Goal: Information Seeking & Learning: Learn about a topic

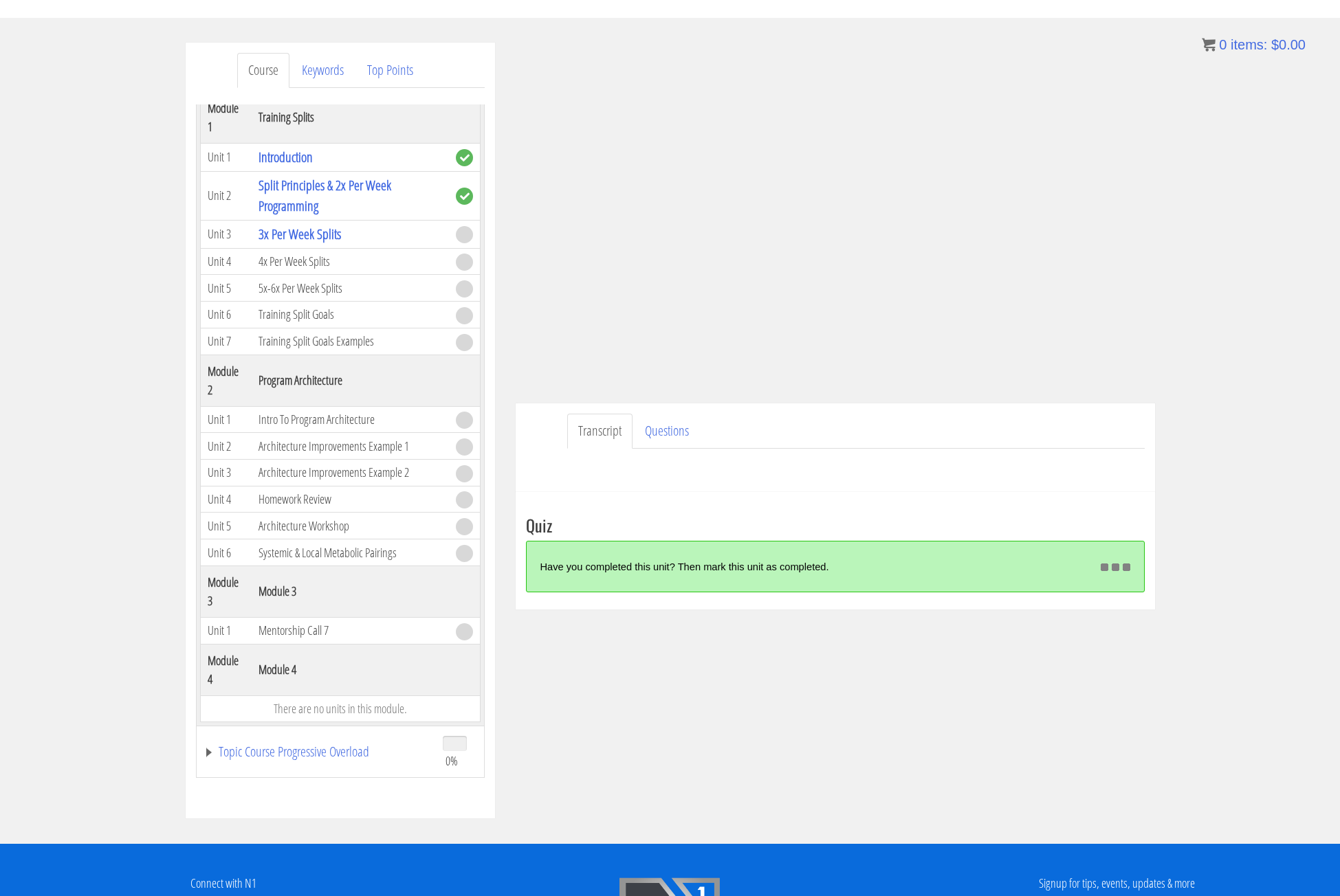
scroll to position [320, 0]
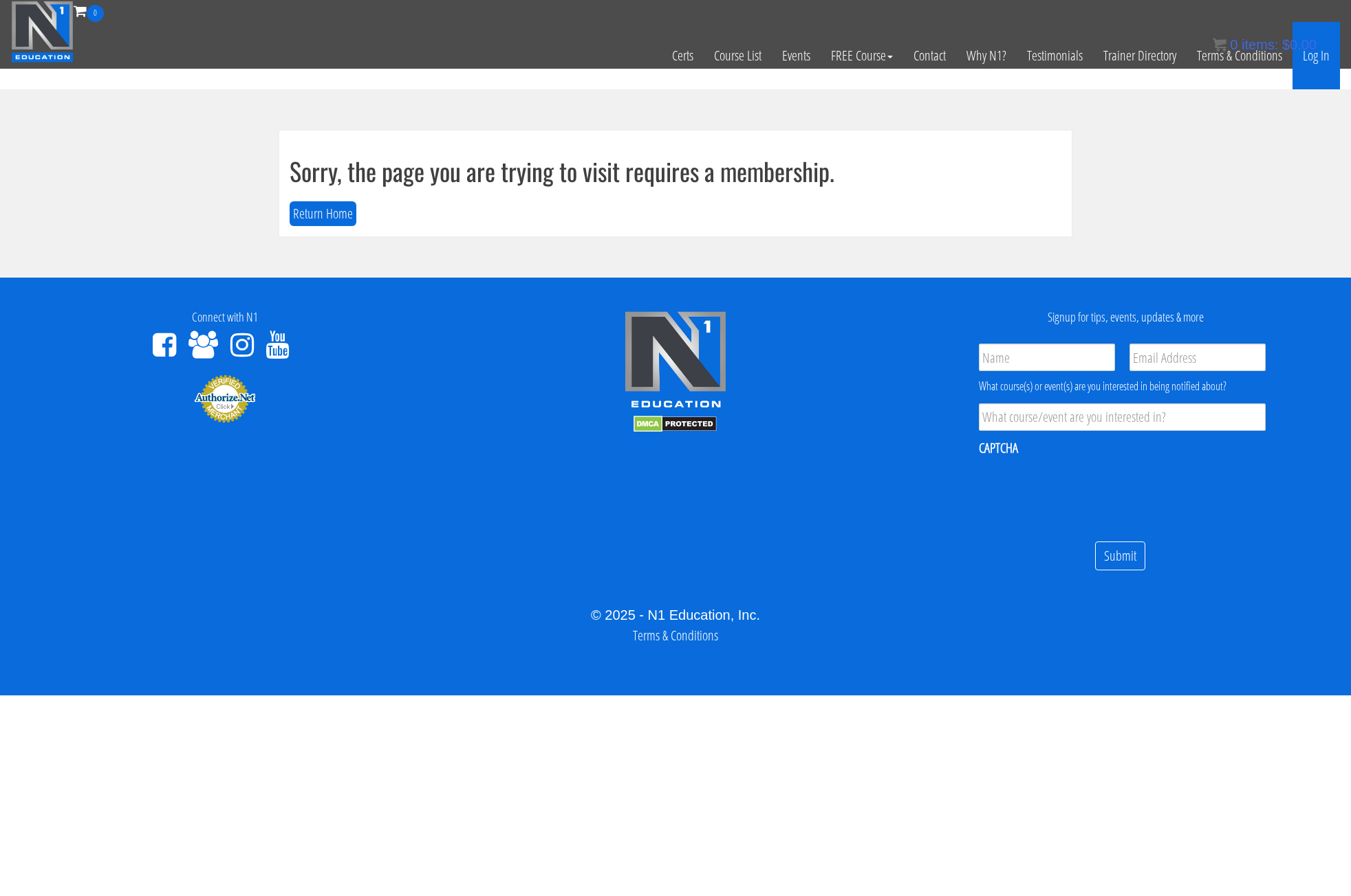
click at [1320, 55] on link "Log In" at bounding box center [1316, 55] width 48 height 67
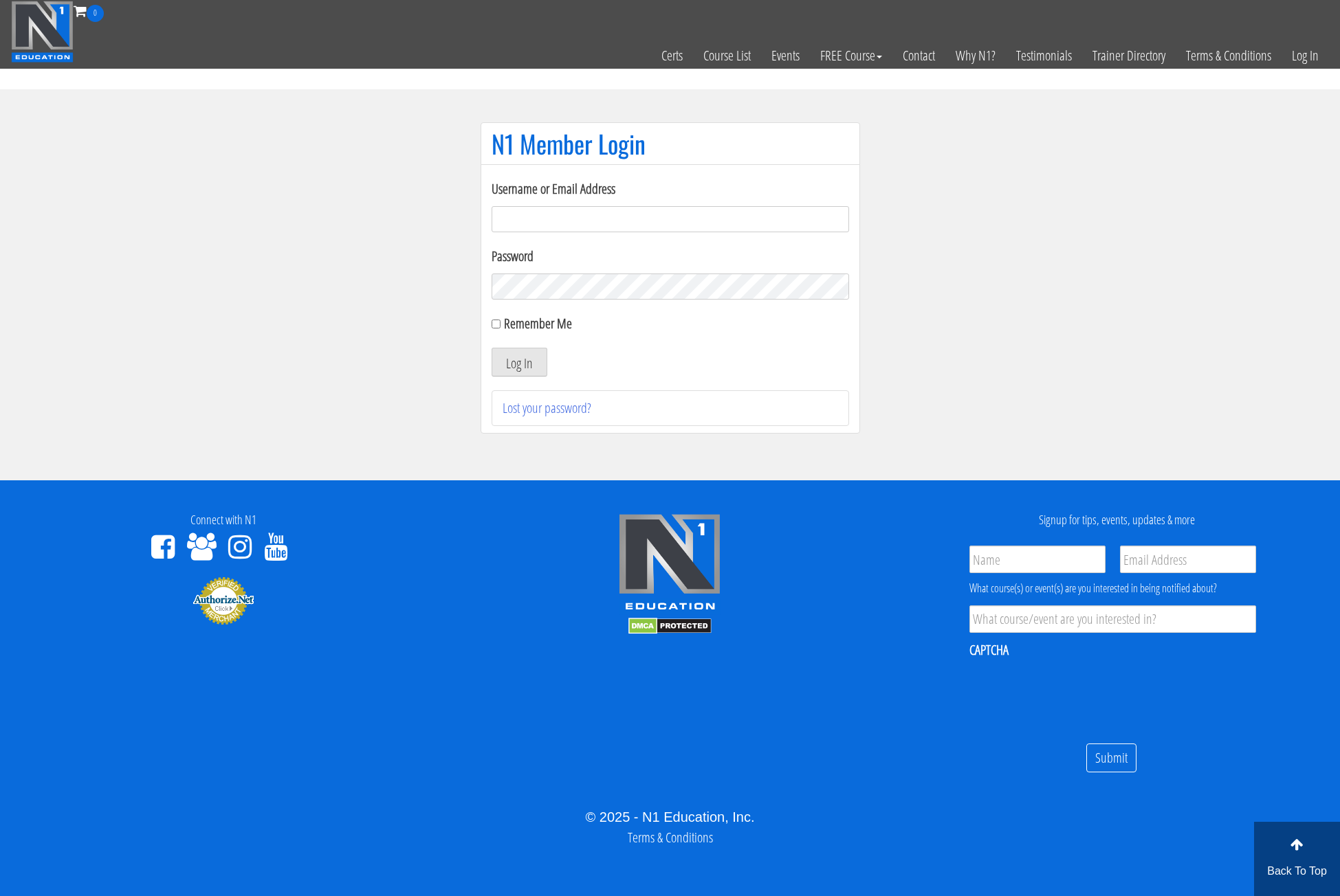
type input "bronsonleunghk@gmail.com"
click at [491, 348] on button "Log In" at bounding box center [519, 362] width 56 height 28
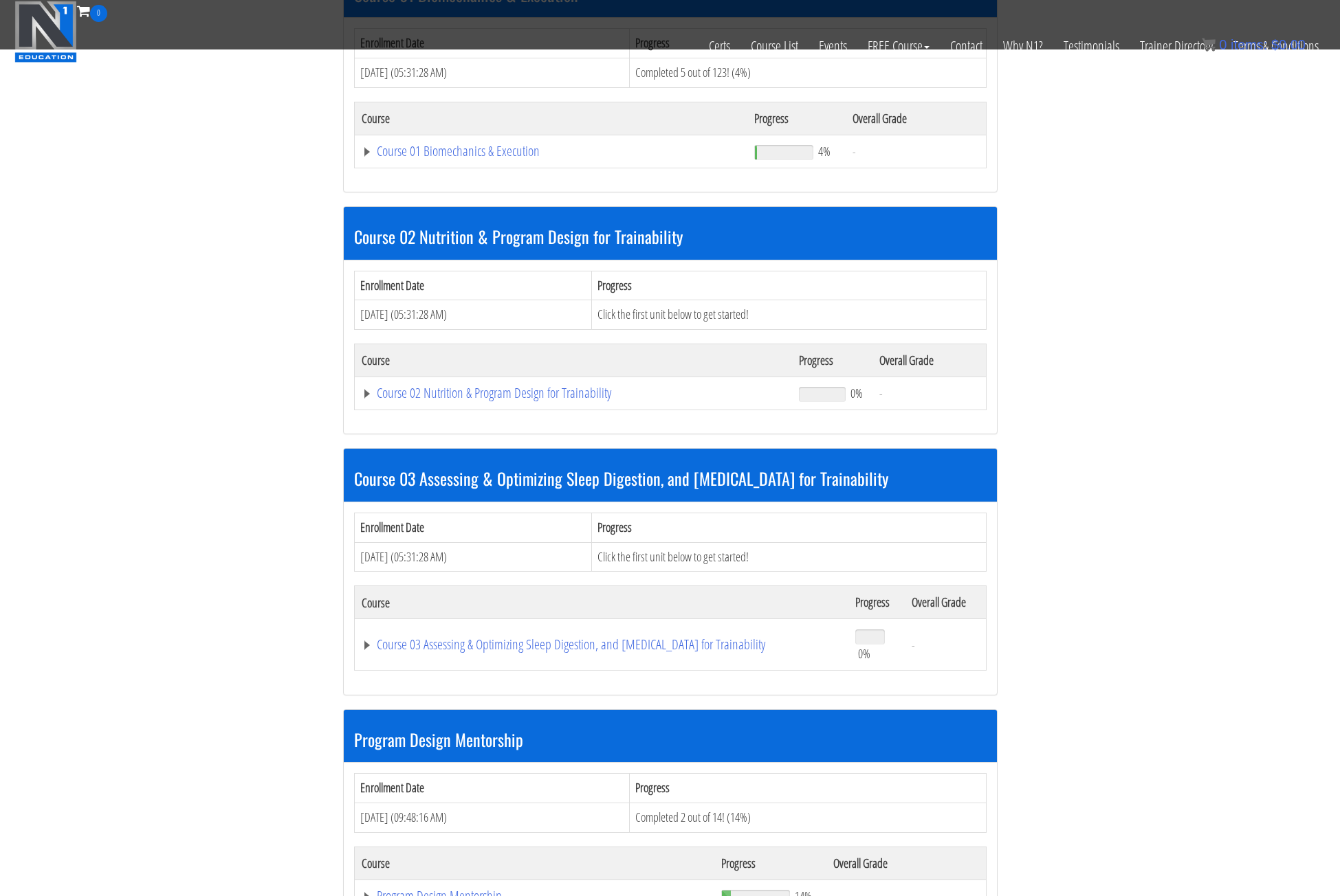
scroll to position [1031, 0]
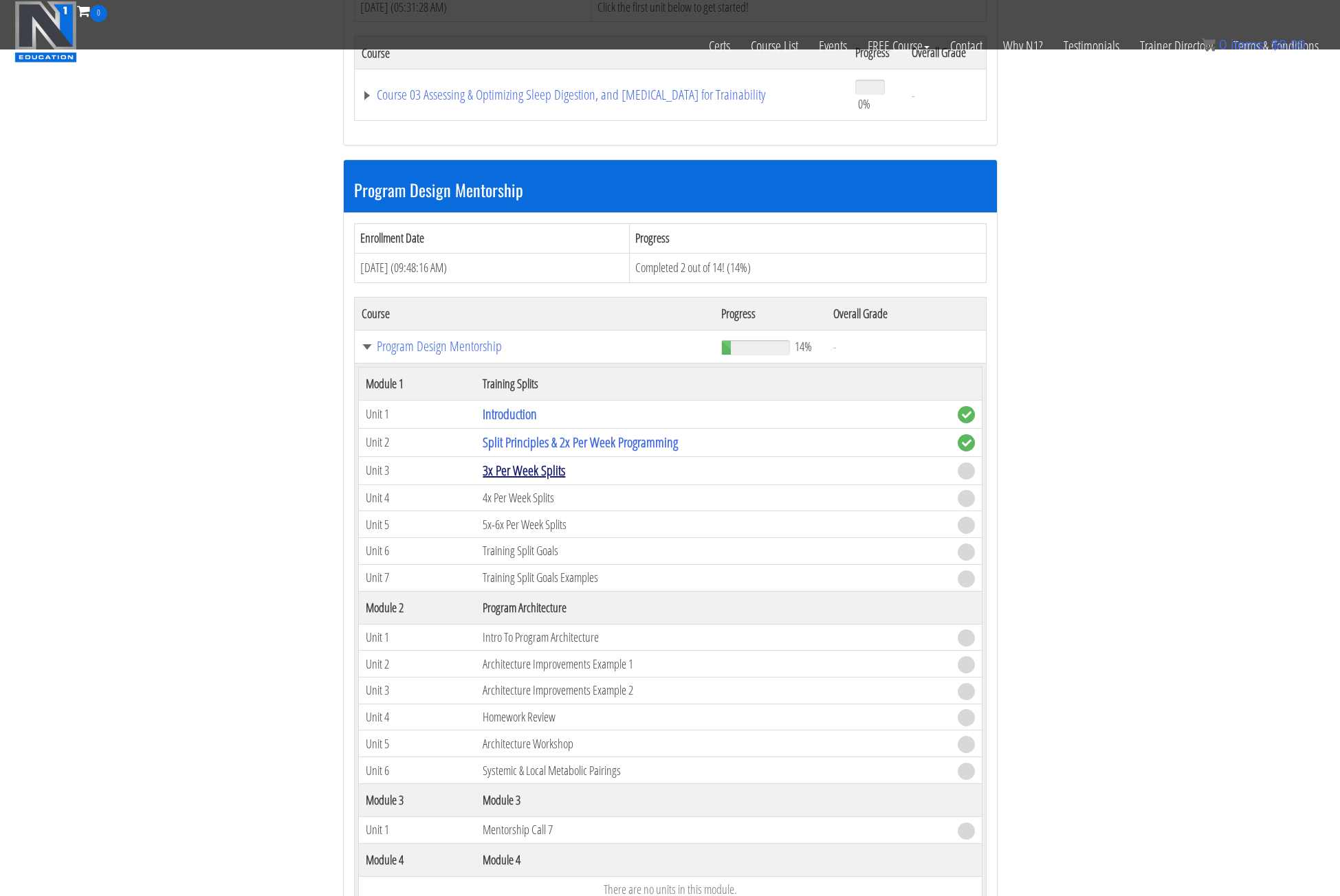
click at [531, 471] on link "3x Per Week Splits" at bounding box center [524, 470] width 83 height 18
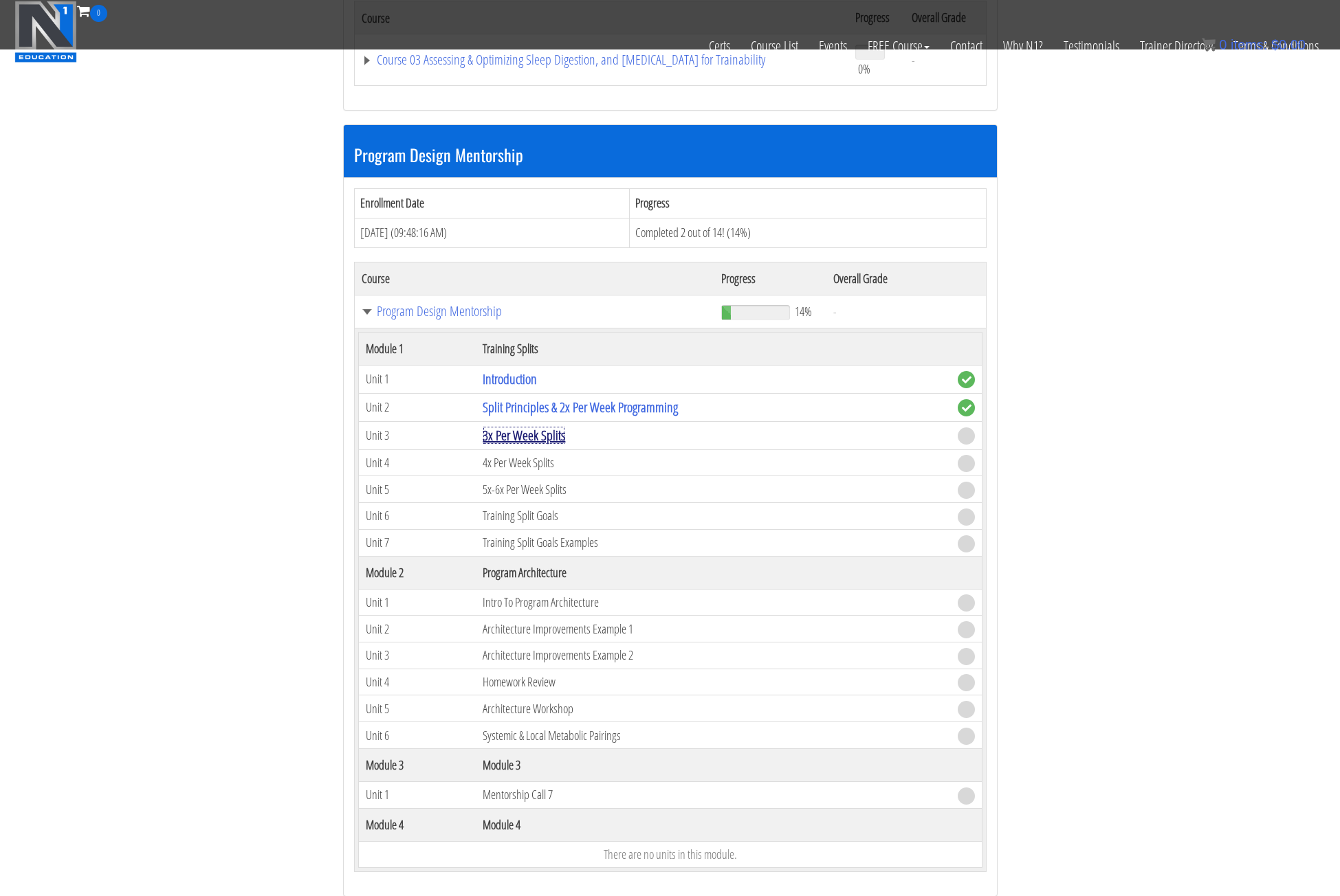
scroll to position [1100, 0]
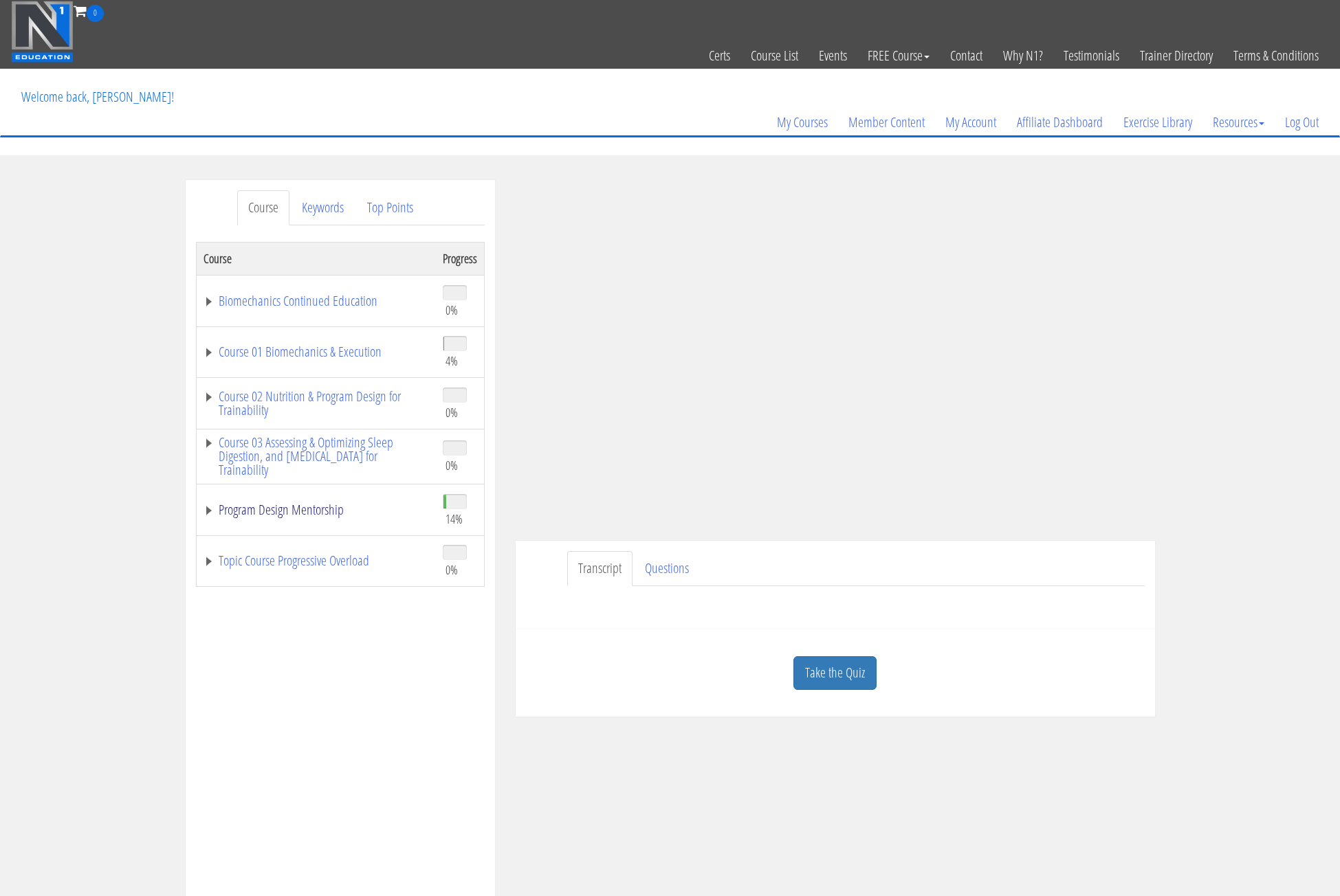
click at [210, 513] on link "Program Design Mentorship" at bounding box center [317, 510] width 226 height 14
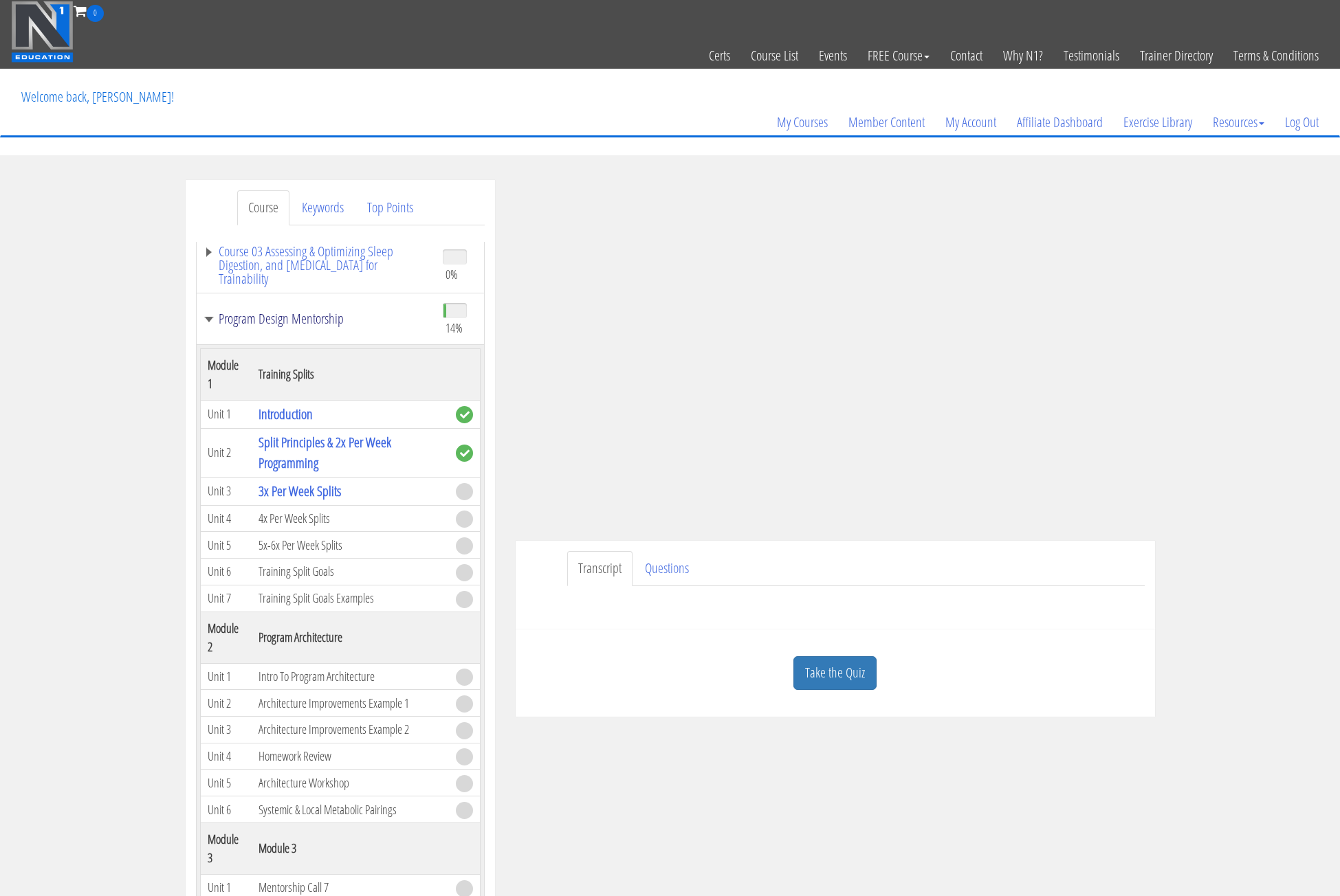
scroll to position [207, 0]
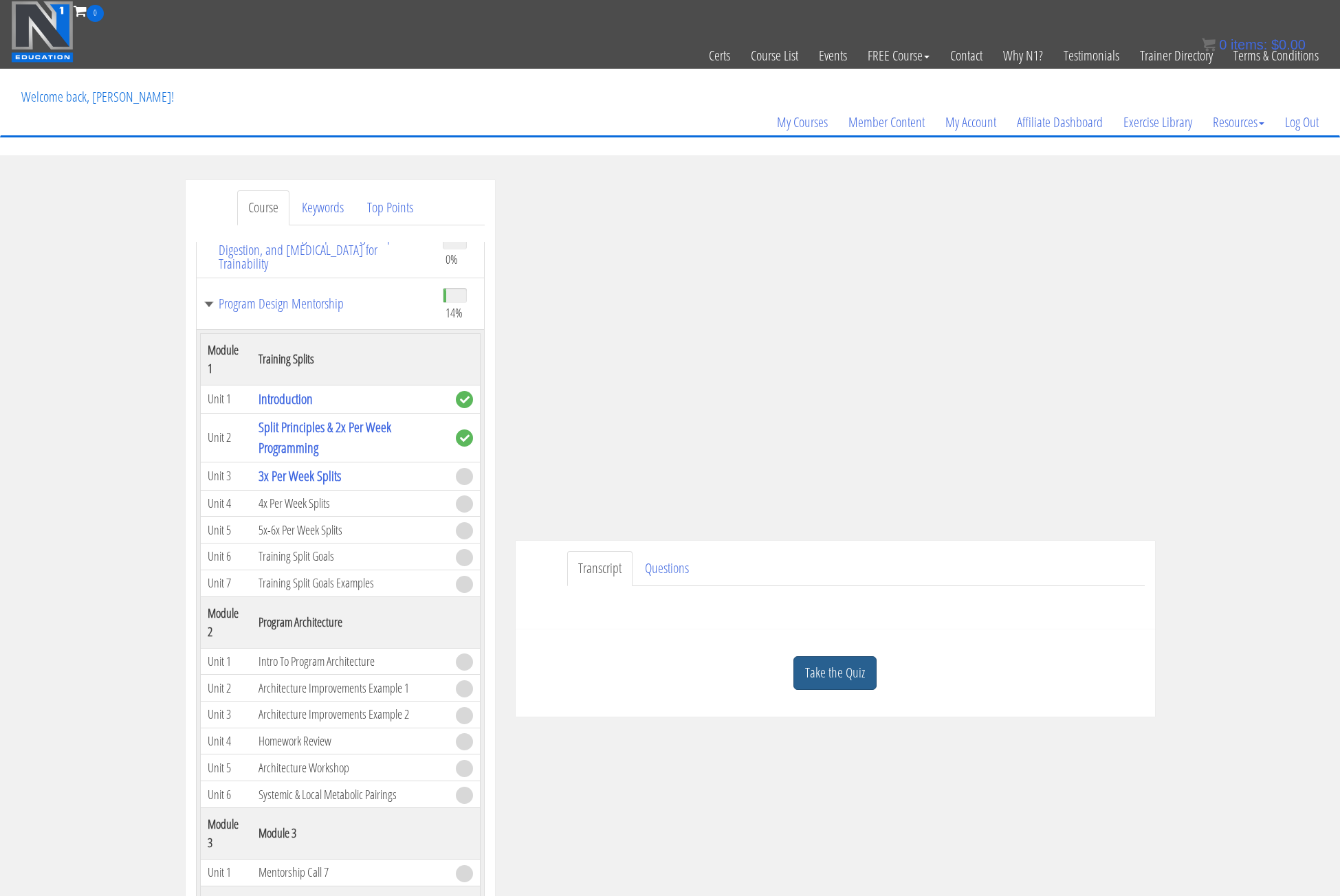
click at [837, 673] on link "Take the Quiz" at bounding box center [835, 673] width 84 height 34
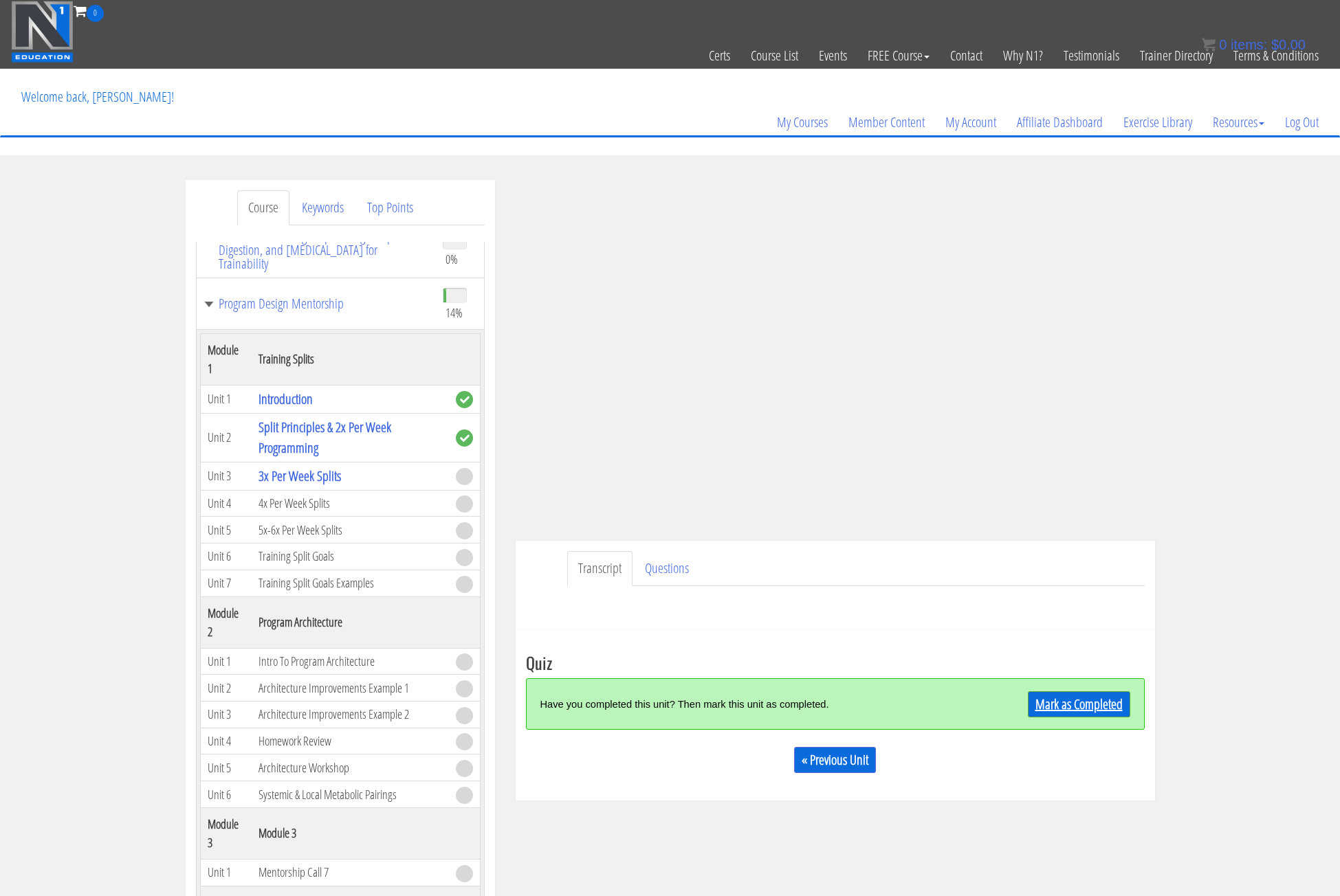
click at [1070, 708] on link "Mark as Completed" at bounding box center [1080, 704] width 103 height 26
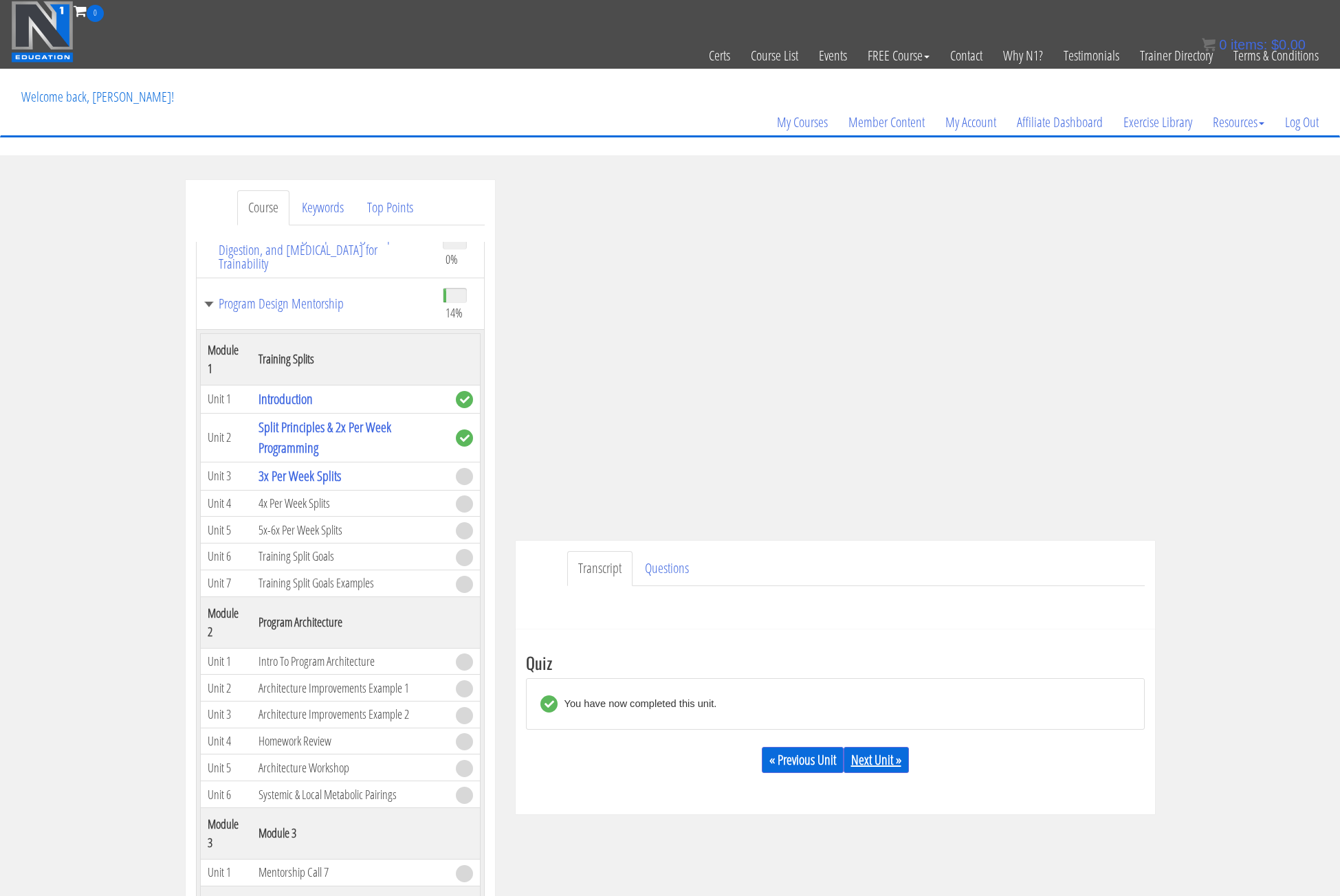
click at [872, 762] on link "Next Unit »" at bounding box center [876, 760] width 65 height 26
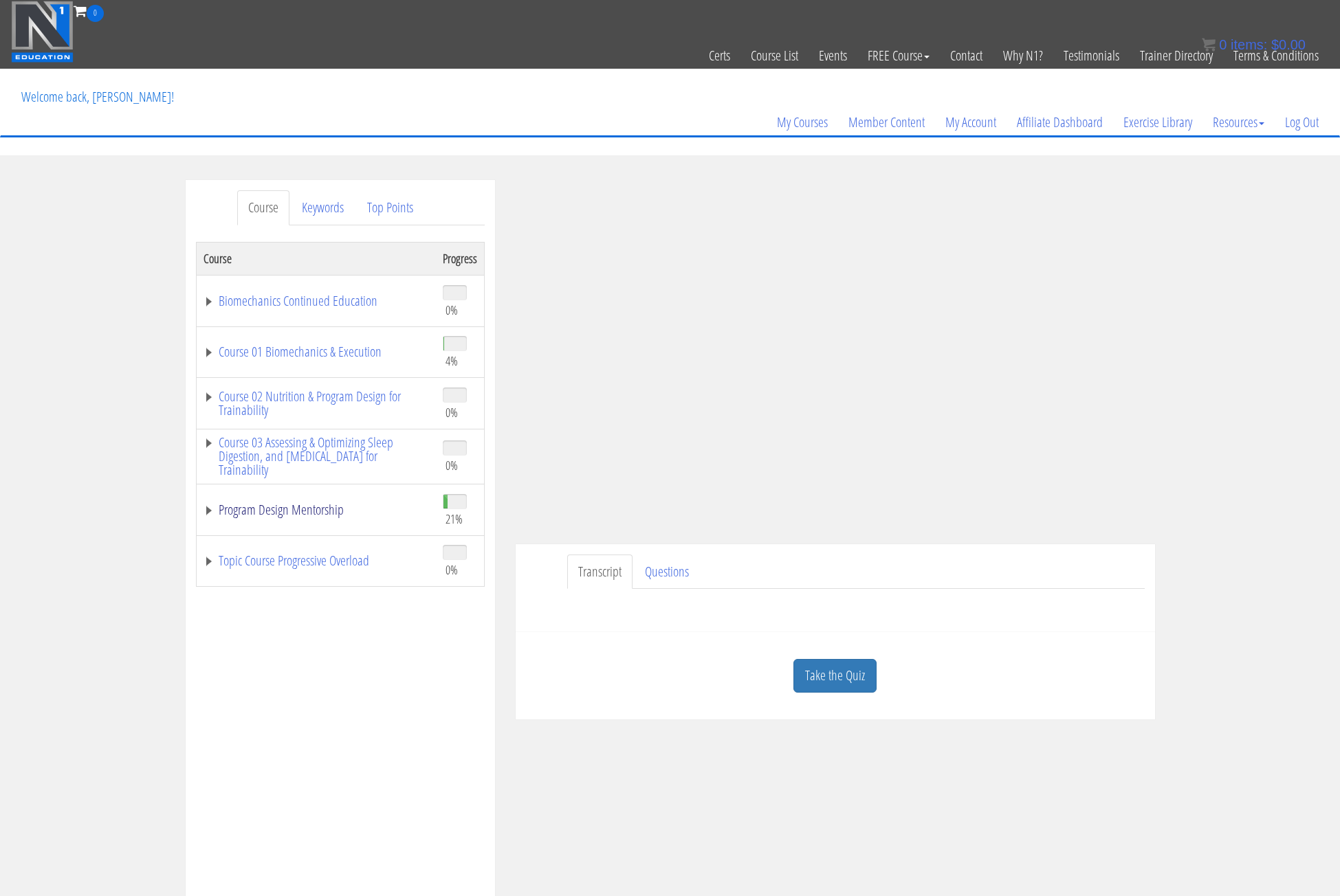
click at [298, 515] on link "Program Design Mentorship" at bounding box center [317, 510] width 226 height 14
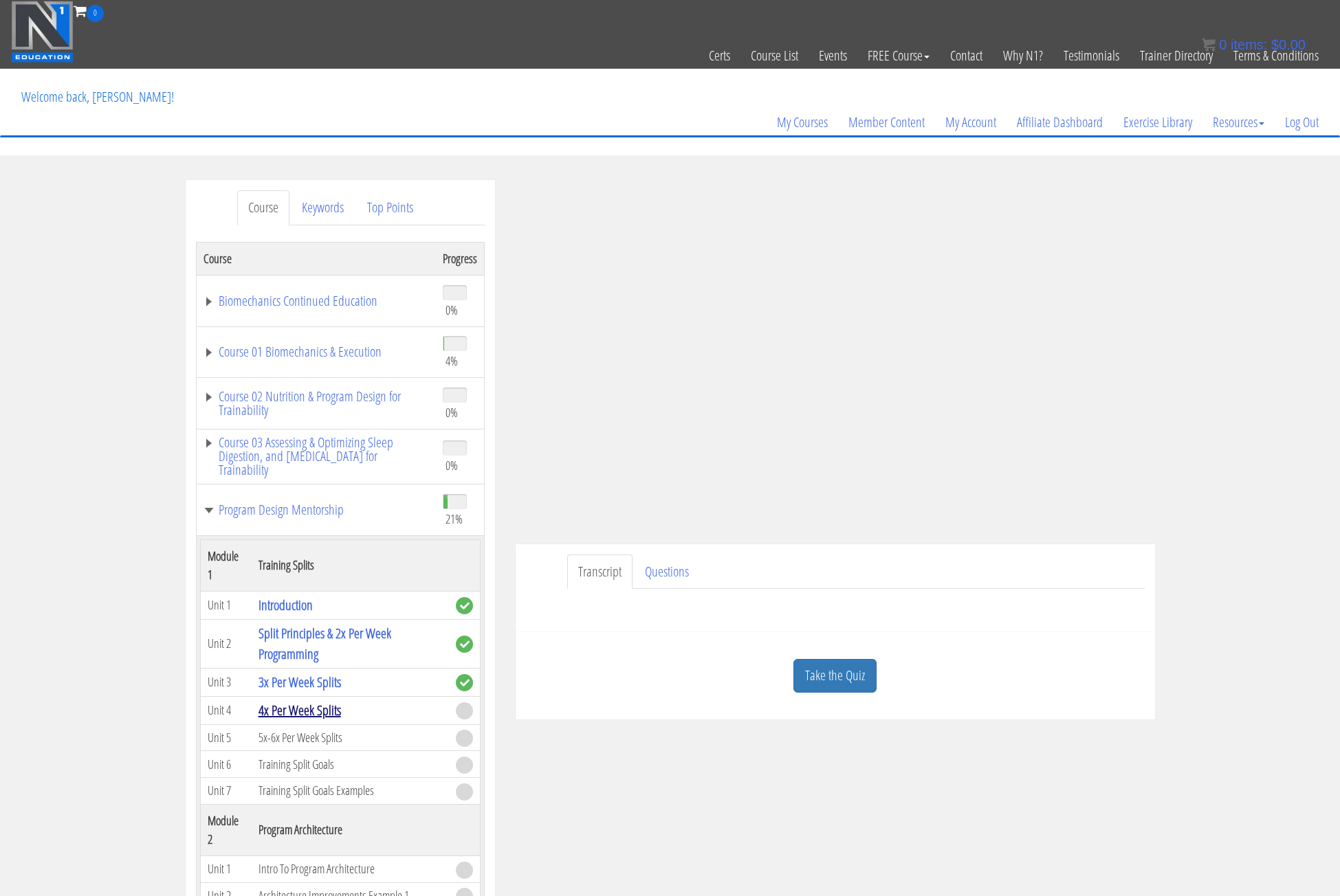
click at [295, 712] on link "4x Per Week Splits" at bounding box center [300, 711] width 83 height 18
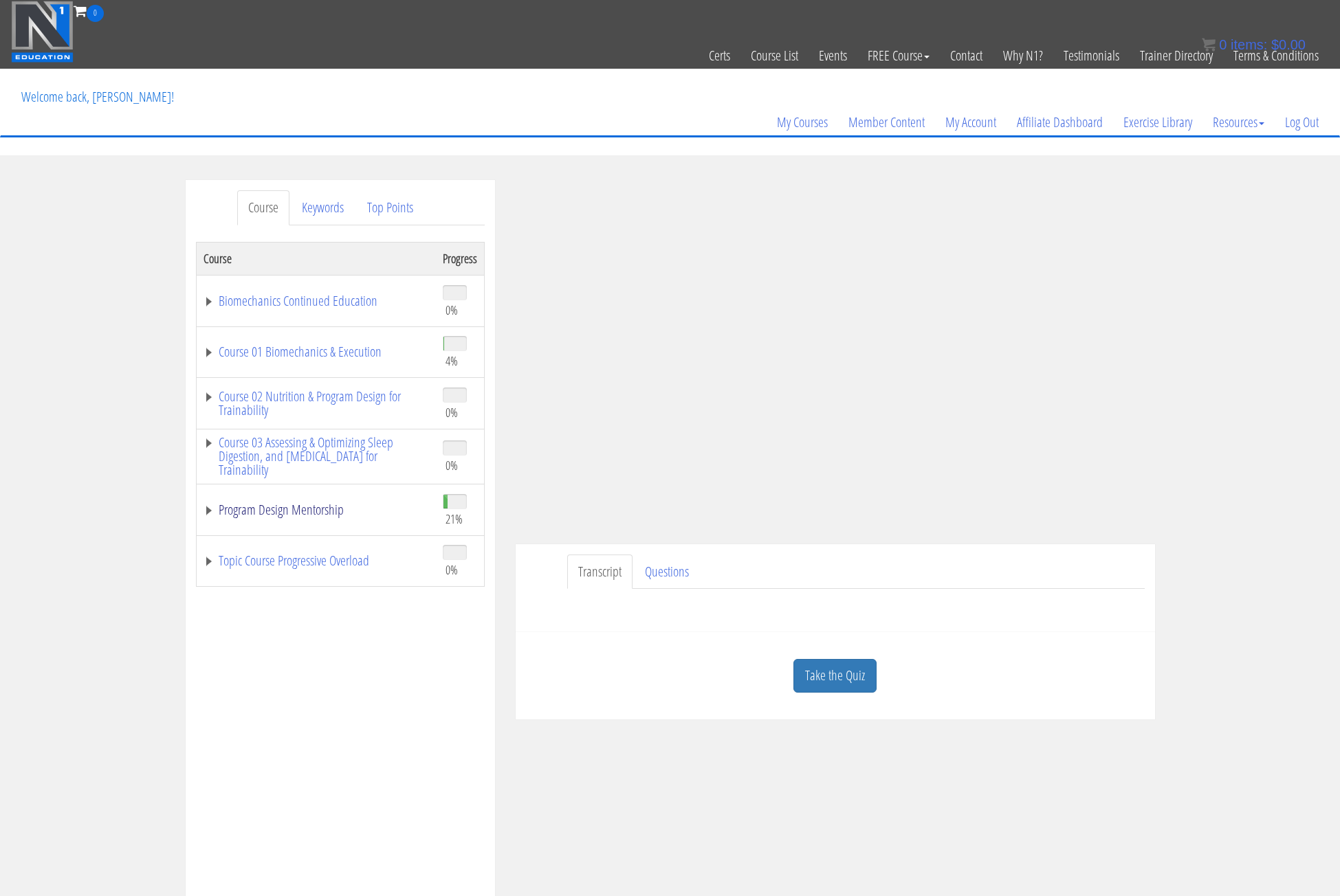
click at [266, 513] on link "Program Design Mentorship" at bounding box center [317, 510] width 226 height 14
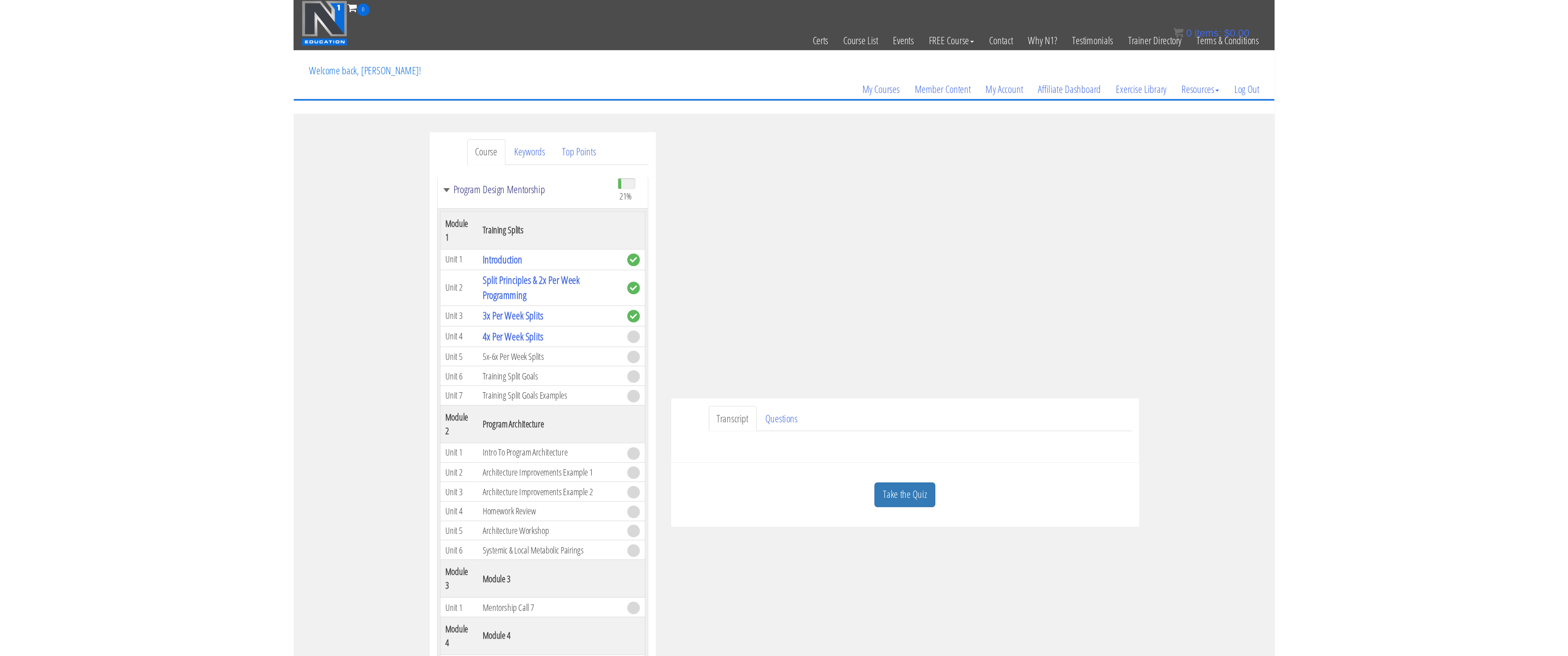
scroll to position [183, 0]
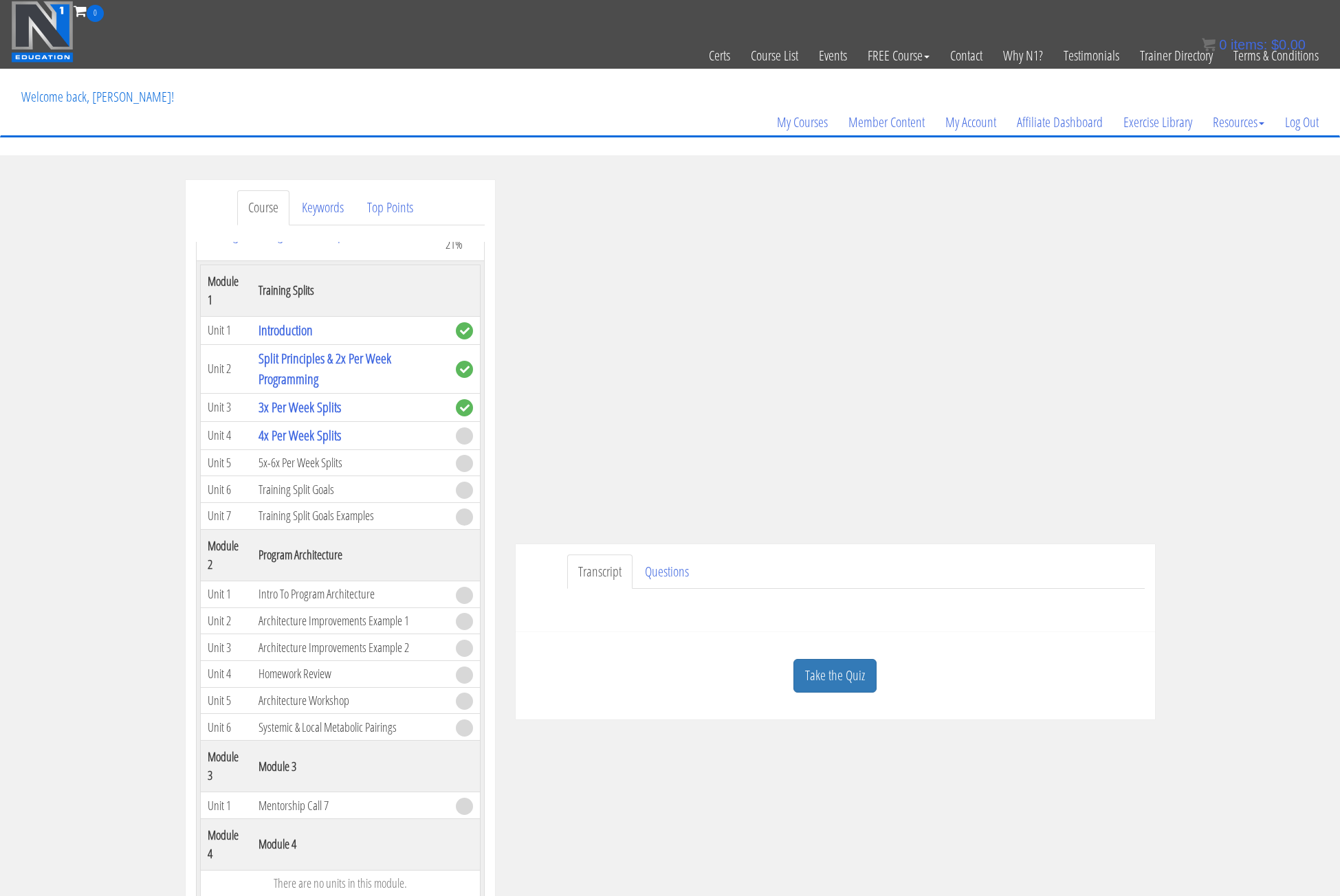
click at [879, 592] on div "Submit Questions HERE to be covered on the next live call." at bounding box center [836, 606] width 619 height 33
drag, startPoint x: 929, startPoint y: 574, endPoint x: 971, endPoint y: 566, distance: 42.8
click at [932, 574] on ul "Transcript Questions" at bounding box center [856, 572] width 578 height 35
click at [642, 574] on link "Questions" at bounding box center [667, 572] width 66 height 35
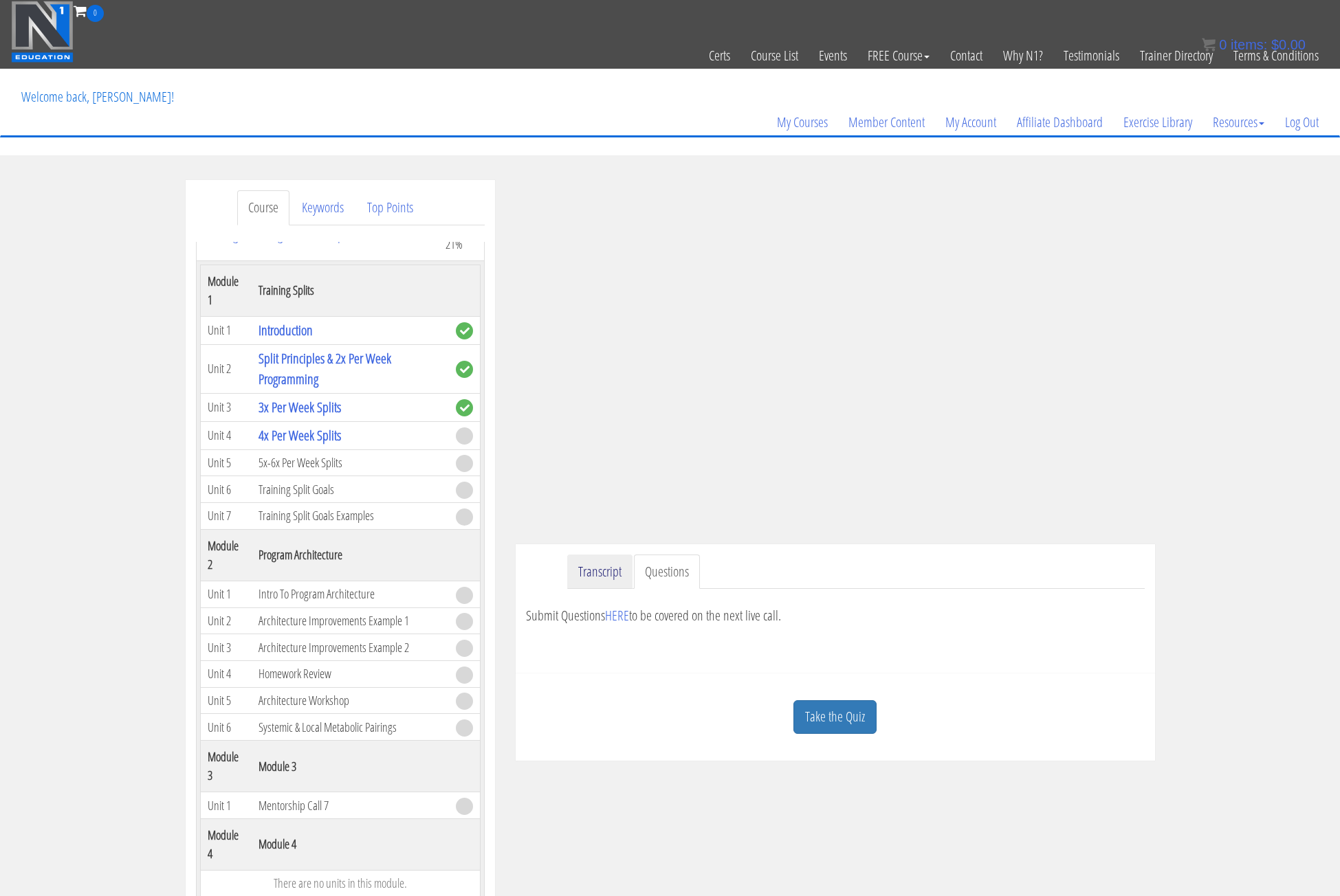
click at [603, 574] on link "Transcript" at bounding box center [600, 572] width 65 height 35
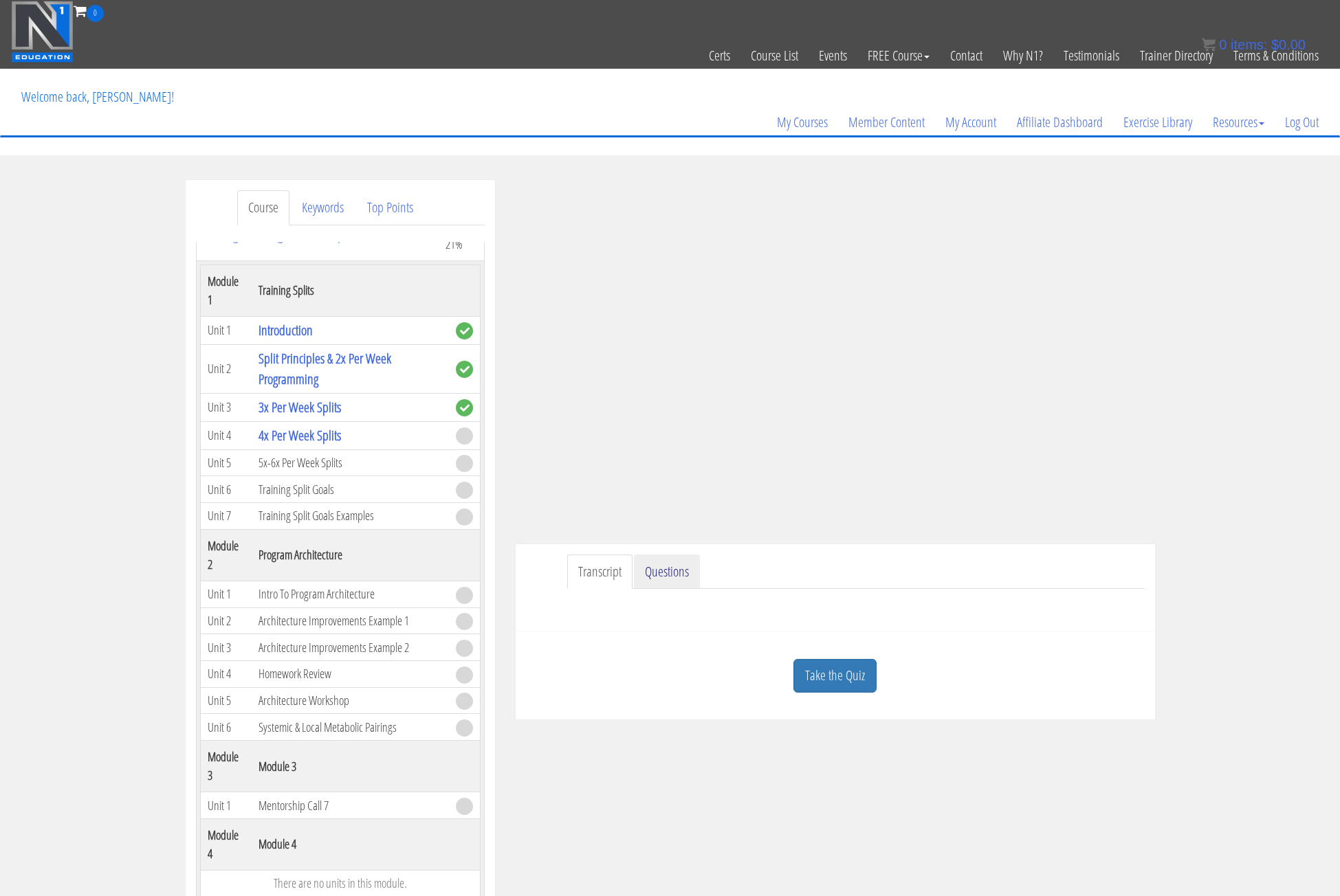
click at [655, 565] on link "Questions" at bounding box center [667, 572] width 66 height 35
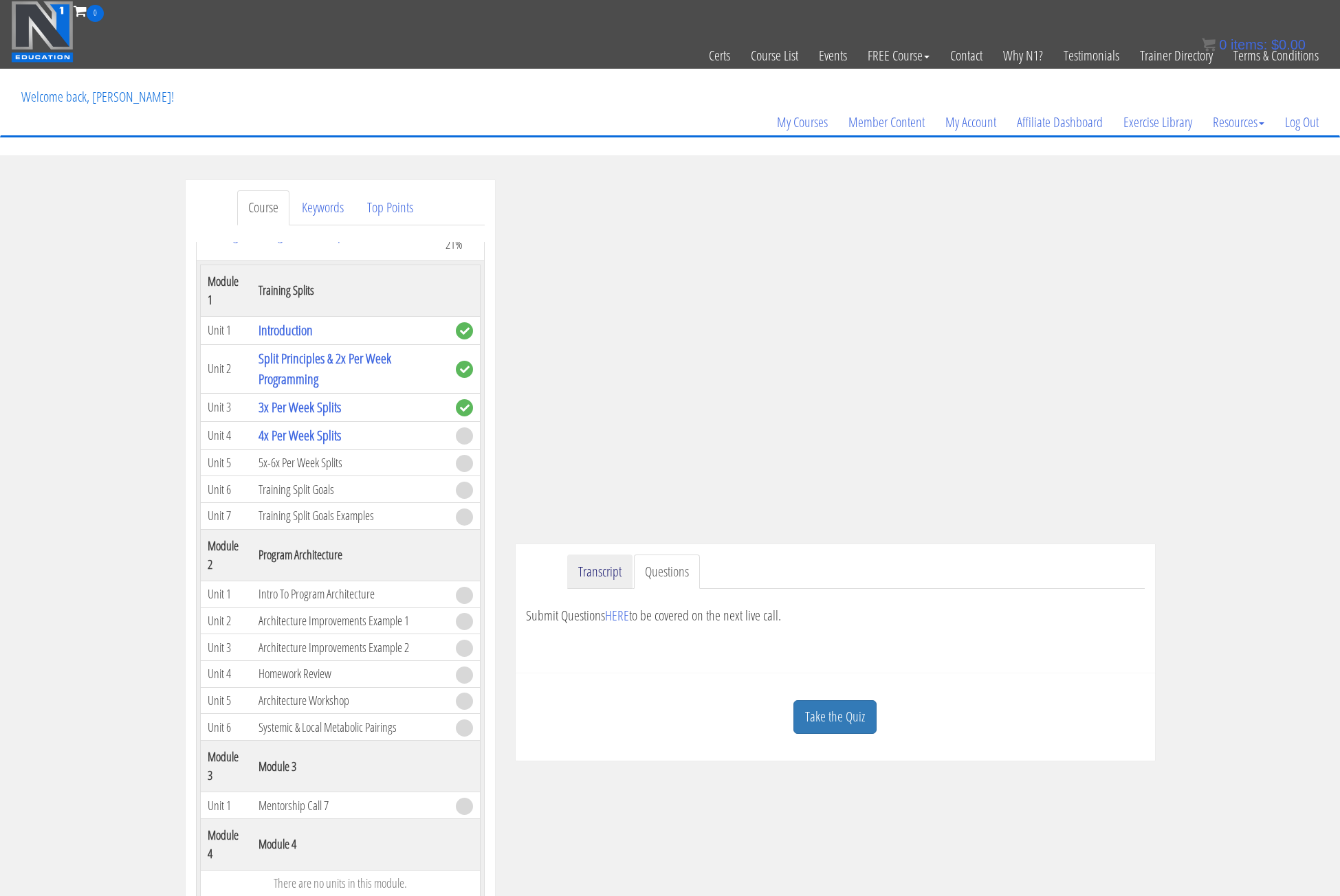
click at [607, 572] on link "Transcript" at bounding box center [600, 572] width 65 height 35
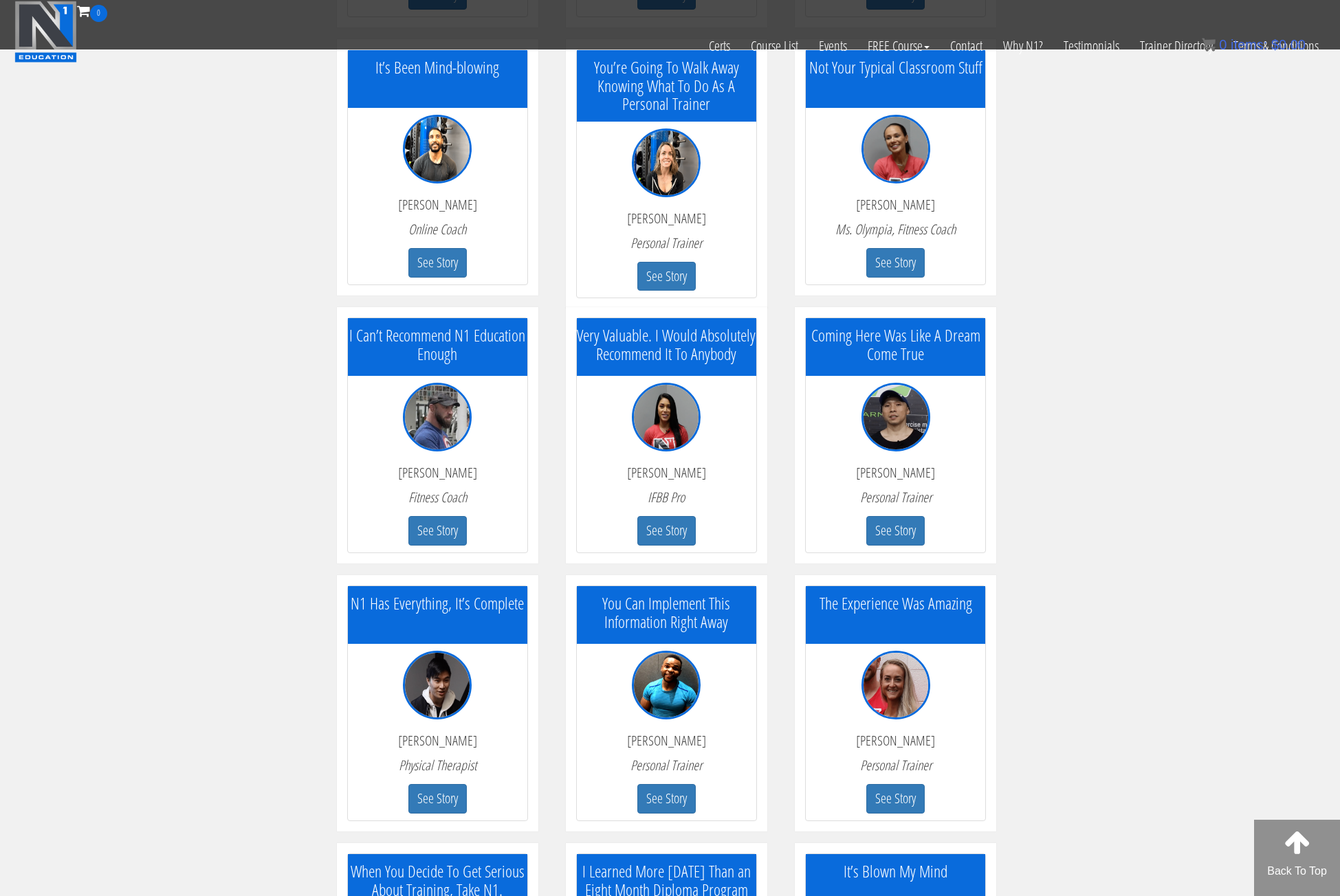
scroll to position [828, 0]
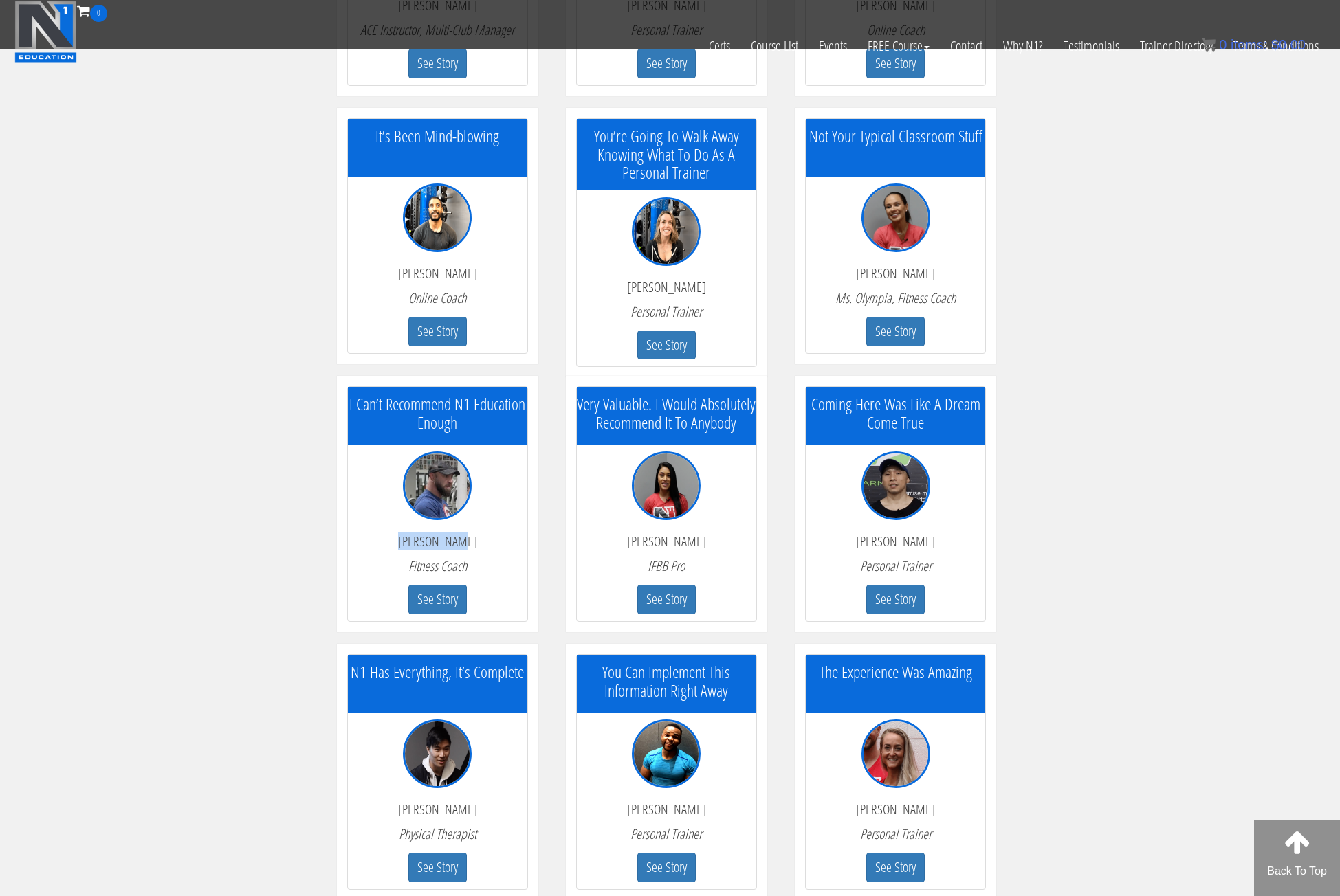
drag, startPoint x: 432, startPoint y: 540, endPoint x: 489, endPoint y: 544, distance: 57.1
click at [489, 544] on p "[PERSON_NAME]" at bounding box center [437, 542] width 159 height 15
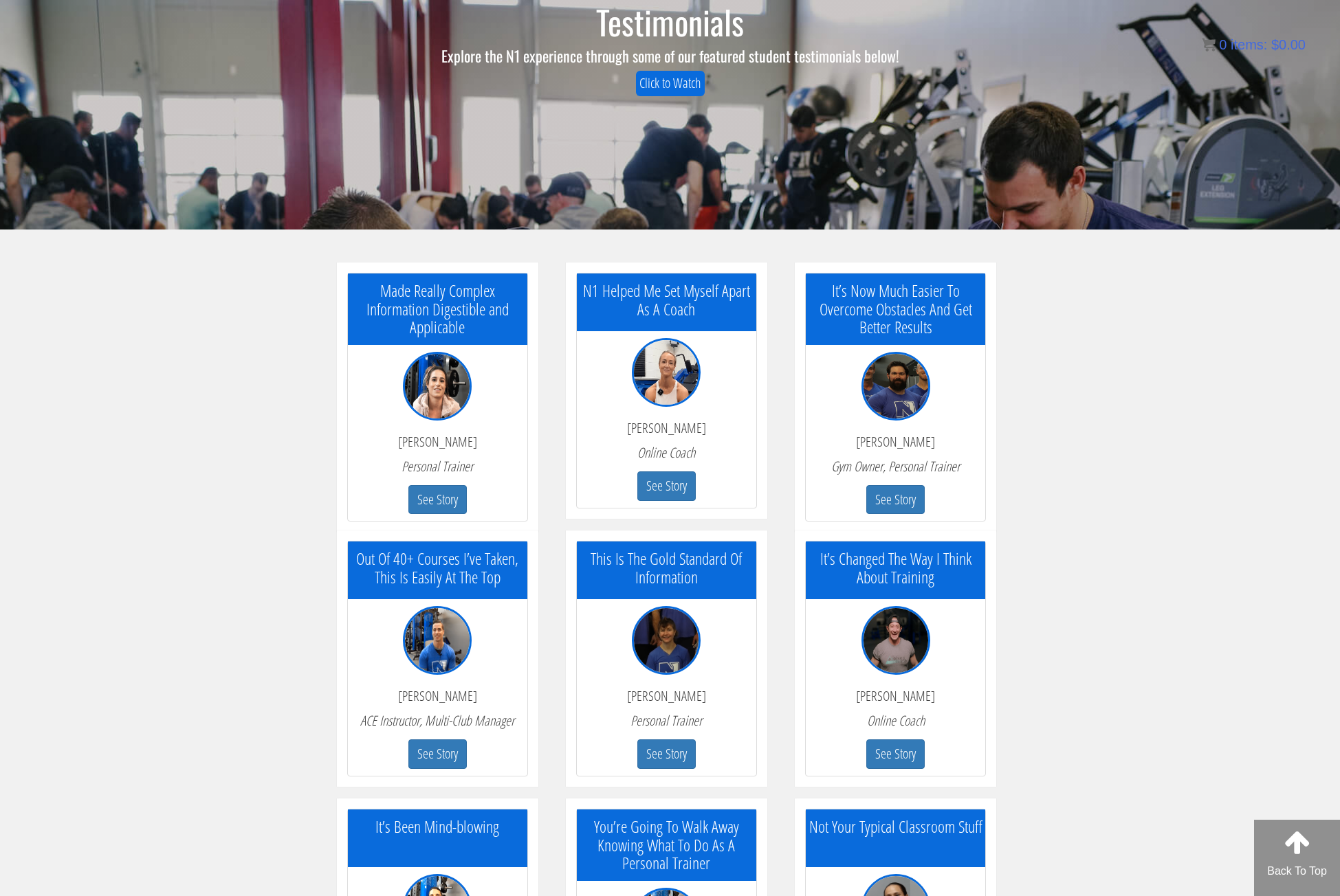
scroll to position [229, 0]
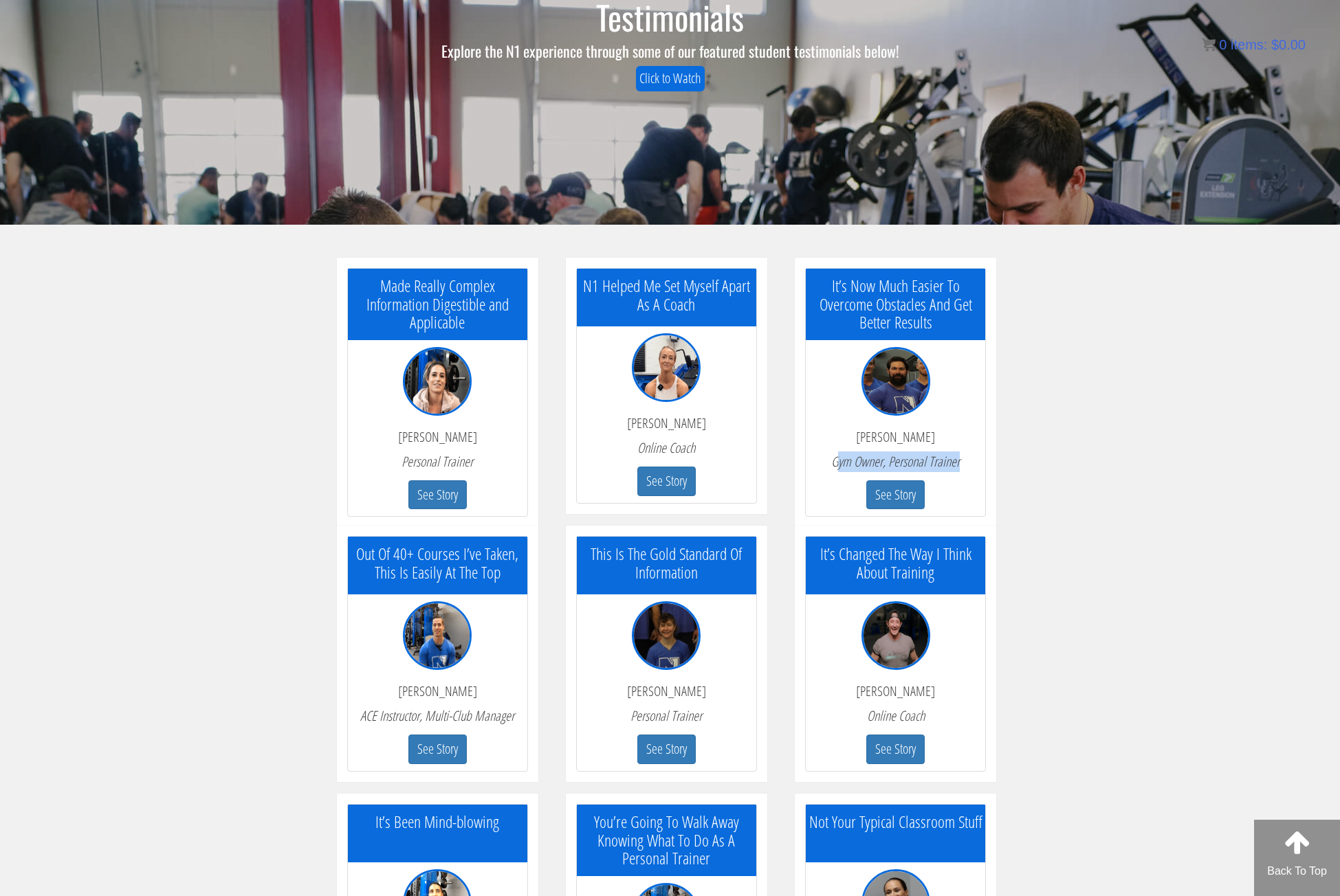
drag, startPoint x: 839, startPoint y: 464, endPoint x: 995, endPoint y: 463, distance: 156.0
click at [993, 464] on div "It’s Now Much Easier To Overcome Obstacles And Get Better Results [PERSON_NAME]…" at bounding box center [895, 393] width 201 height 270
